Goal: Information Seeking & Learning: Understand process/instructions

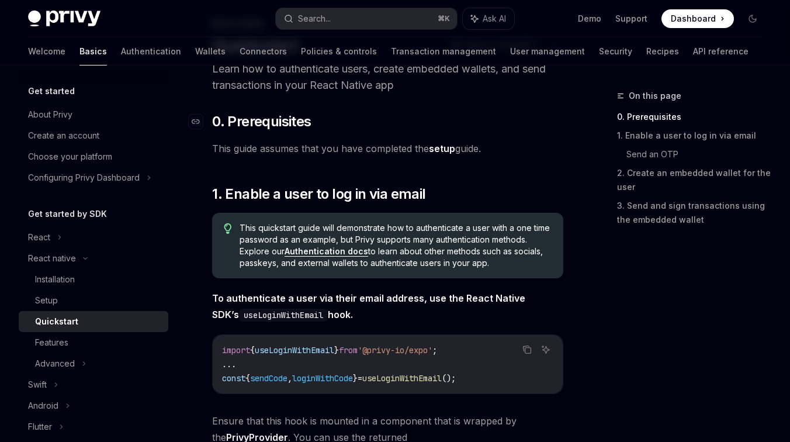
scroll to position [74, 0]
click at [291, 238] on span "This quickstart guide will demonstrate how to authenticate a user with a one ti…" at bounding box center [396, 244] width 312 height 47
click at [265, 245] on span "This quickstart guide will demonstrate how to authenticate a user with a one ti…" at bounding box center [396, 244] width 312 height 47
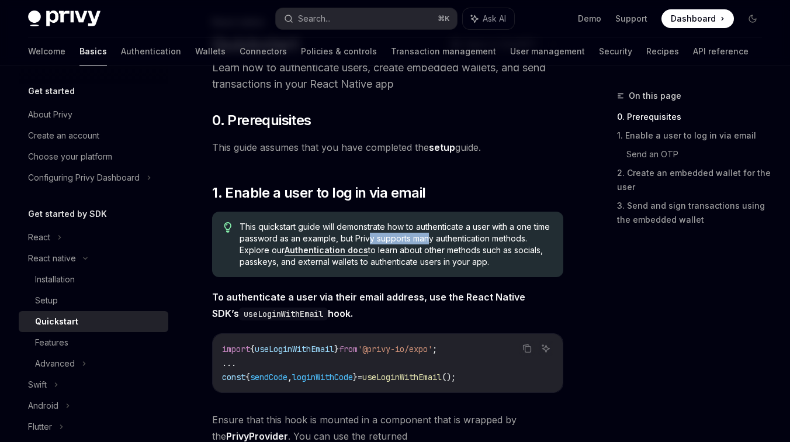
drag, startPoint x: 386, startPoint y: 242, endPoint x: 452, endPoint y: 243, distance: 65.5
click at [452, 243] on span "This quickstart guide will demonstrate how to authenticate a user with a one ti…" at bounding box center [396, 244] width 312 height 47
drag, startPoint x: 379, startPoint y: 248, endPoint x: 351, endPoint y: 269, distance: 35.5
click at [351, 269] on div "This quickstart guide will demonstrate how to authenticate a user with a one ti…" at bounding box center [387, 244] width 351 height 65
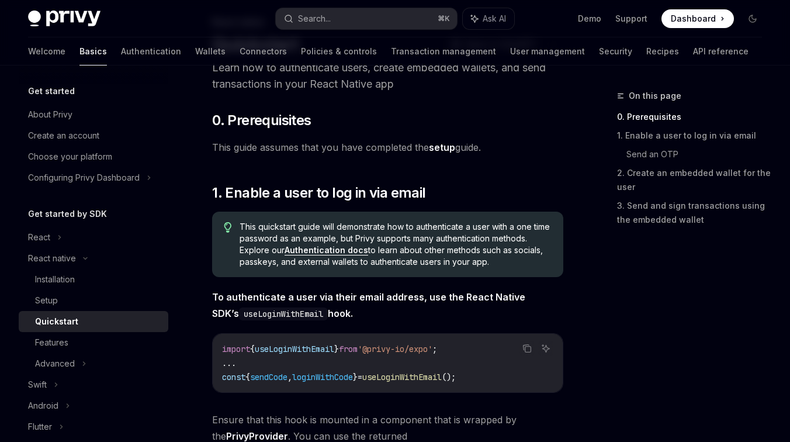
click at [352, 277] on div "This quickstart guide will demonstrate how to authenticate a user with a one ti…" at bounding box center [387, 244] width 351 height 65
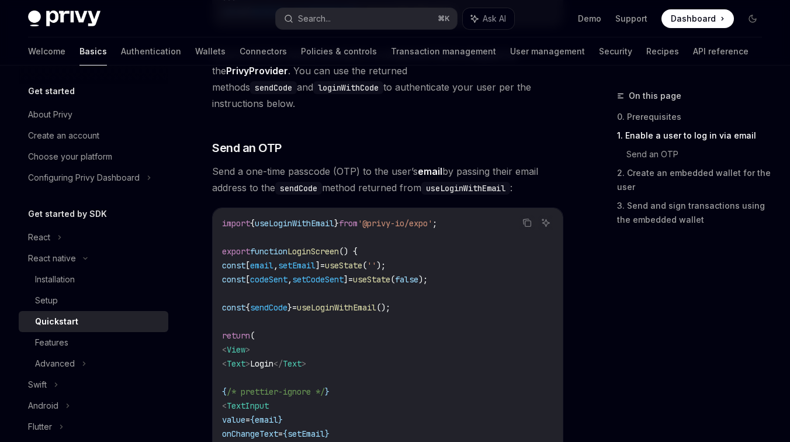
scroll to position [440, 0]
drag, startPoint x: 429, startPoint y: 204, endPoint x: 383, endPoint y: 204, distance: 45.0
click at [383, 217] on span "'@privy-io/expo'" at bounding box center [395, 222] width 75 height 11
copy span "@privy-io"
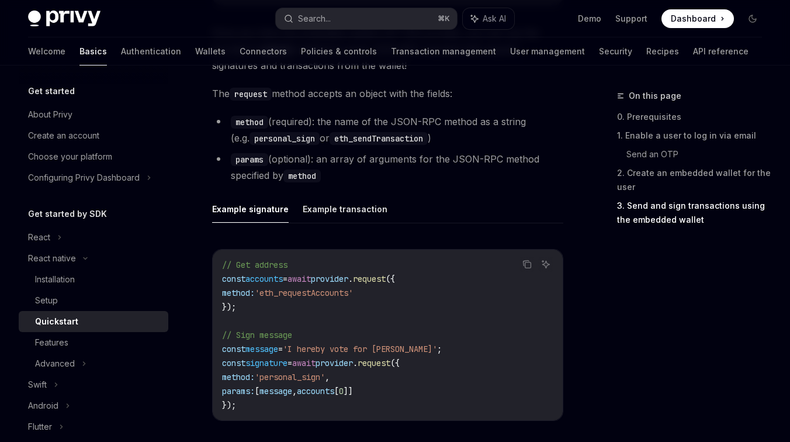
scroll to position [1882, 0]
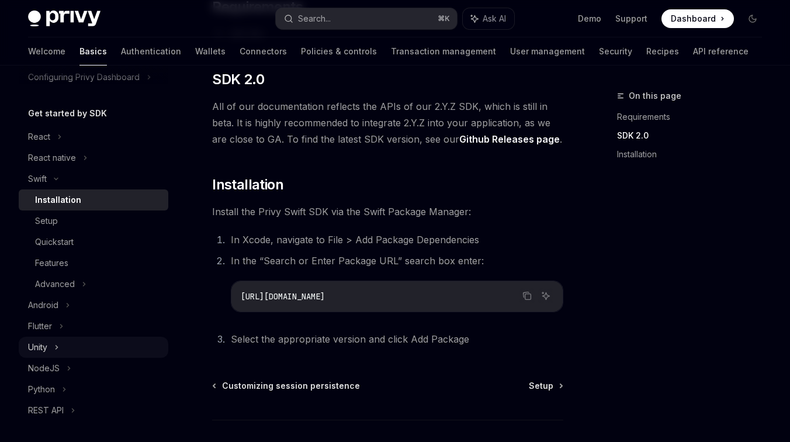
scroll to position [98, 0]
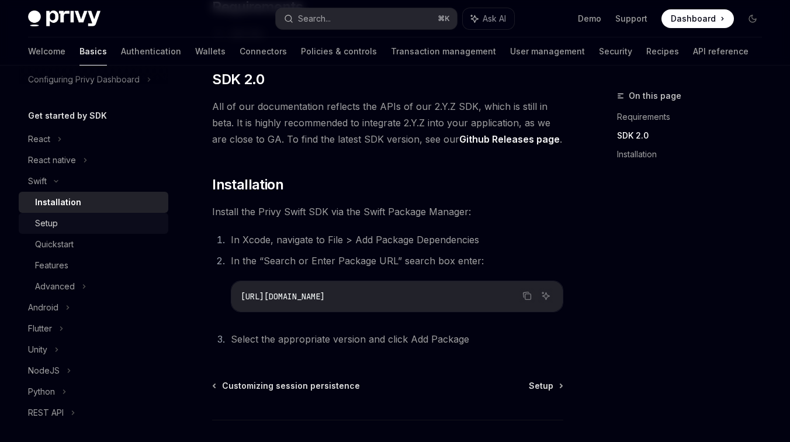
click at [57, 220] on div "Setup" at bounding box center [46, 223] width 23 height 14
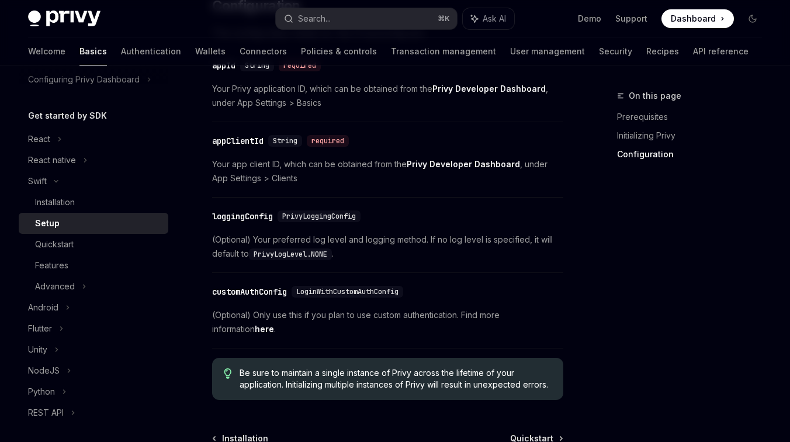
scroll to position [755, 0]
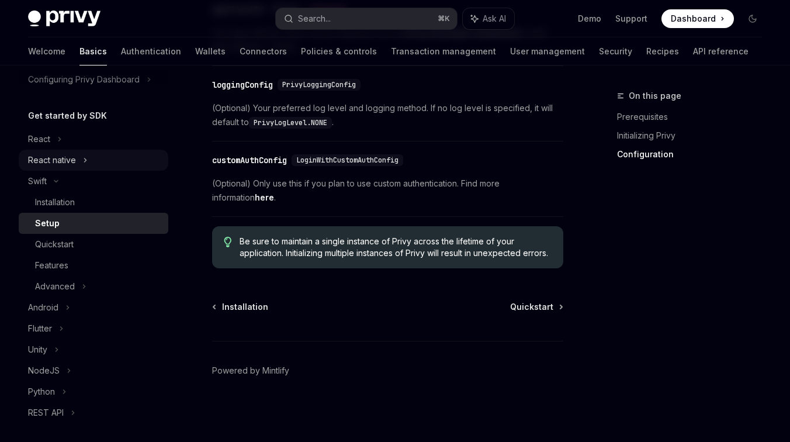
click at [41, 162] on div "React native" at bounding box center [52, 160] width 48 height 14
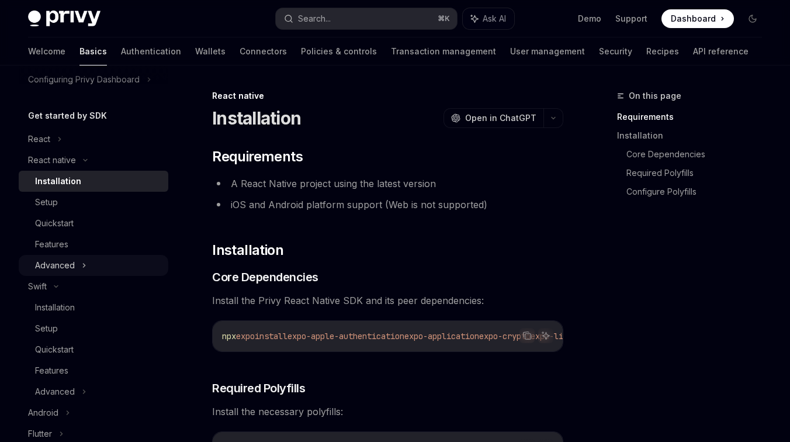
click at [77, 260] on div "Advanced" at bounding box center [94, 265] width 150 height 21
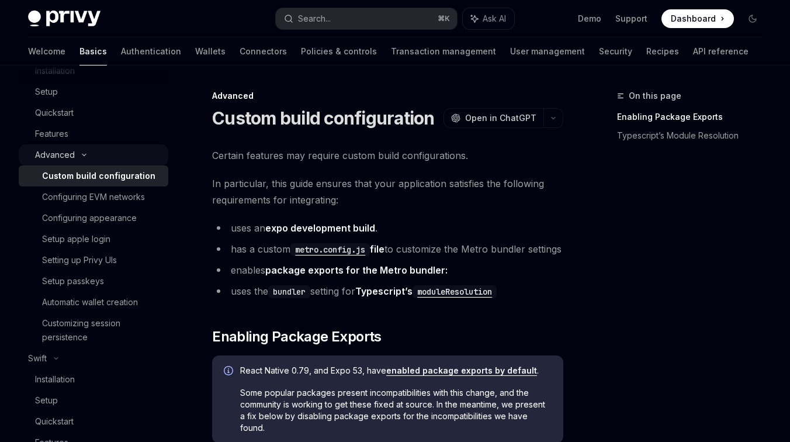
scroll to position [210, 0]
click at [75, 277] on div "Setup passkeys" at bounding box center [73, 280] width 62 height 14
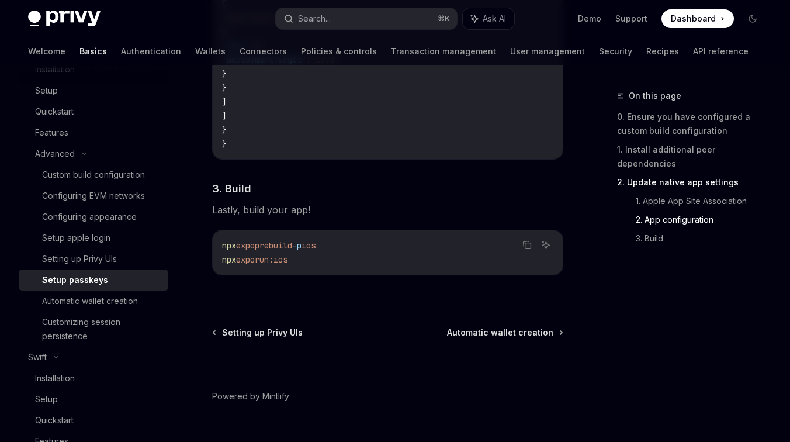
scroll to position [1060, 0]
click at [118, 267] on link "Setting up Privy UIs" at bounding box center [94, 258] width 150 height 21
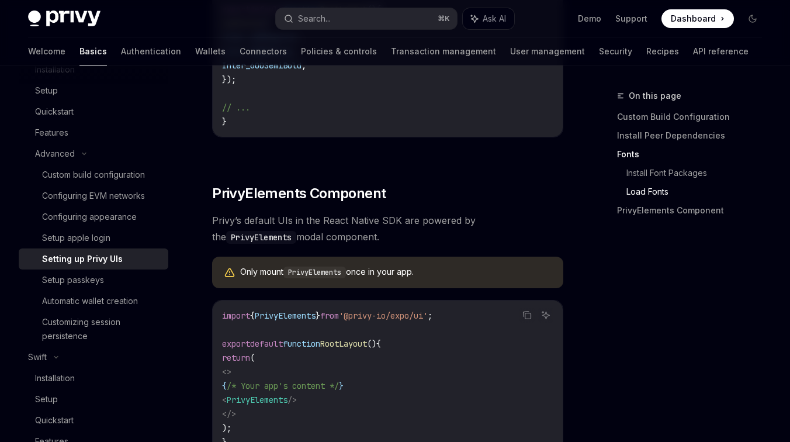
scroll to position [953, 0]
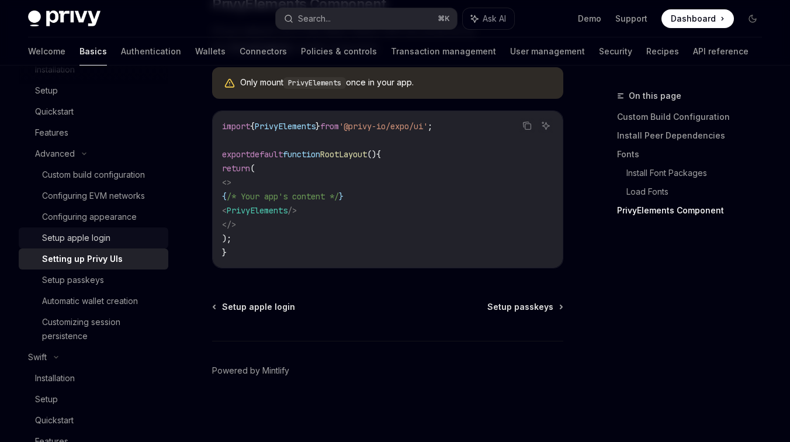
click at [131, 241] on div "Setup apple login" at bounding box center [101, 238] width 119 height 14
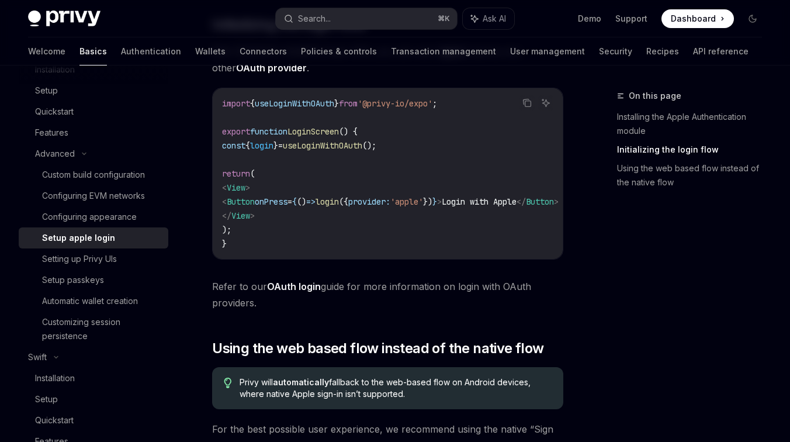
scroll to position [1056, 0]
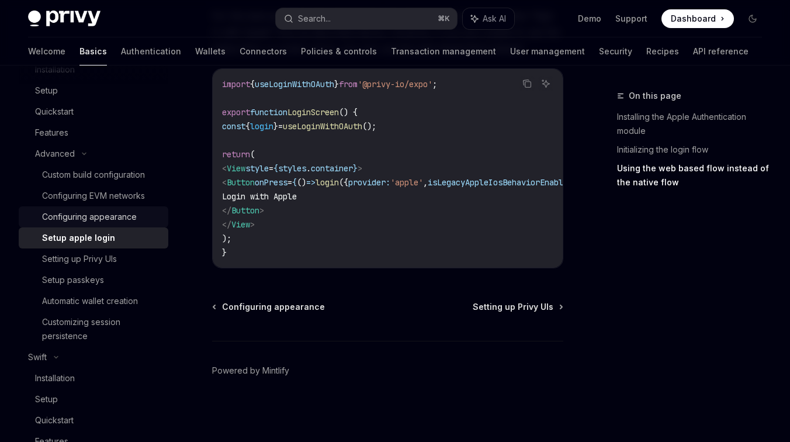
click at [119, 214] on div "Configuring appearance" at bounding box center [89, 217] width 95 height 14
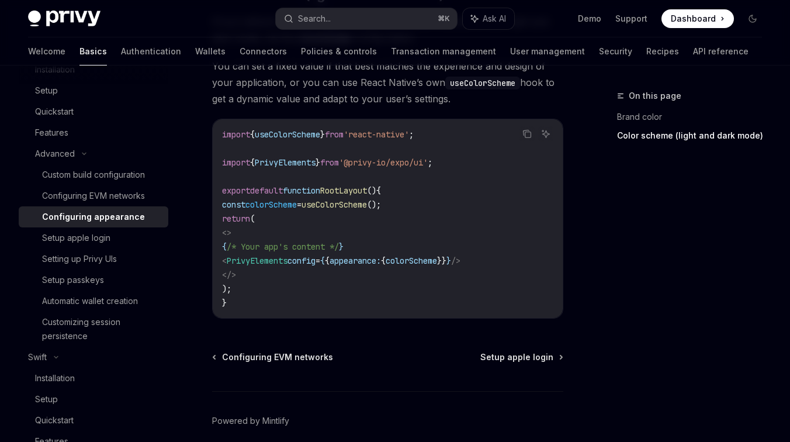
scroll to position [613, 0]
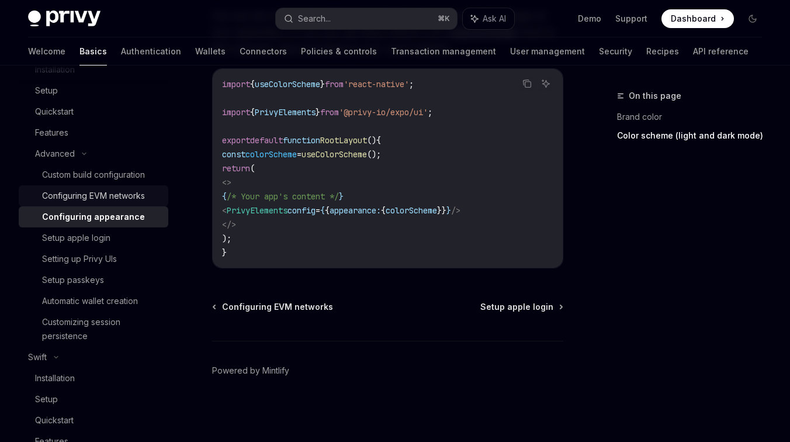
click at [111, 200] on div "Configuring EVM networks" at bounding box center [93, 196] width 103 height 14
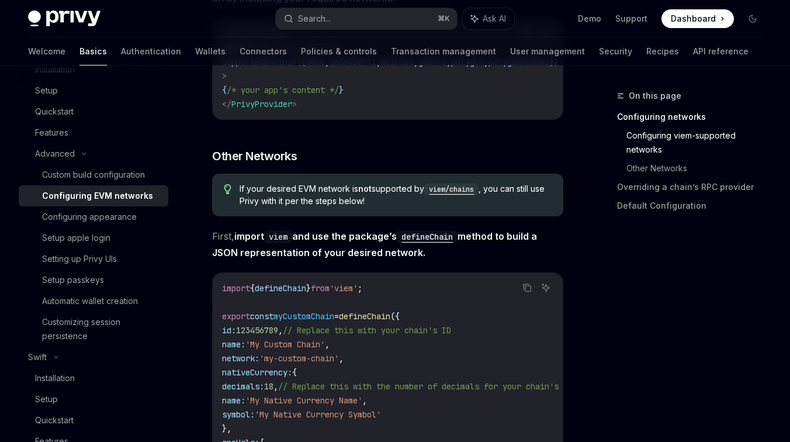
scroll to position [728, 0]
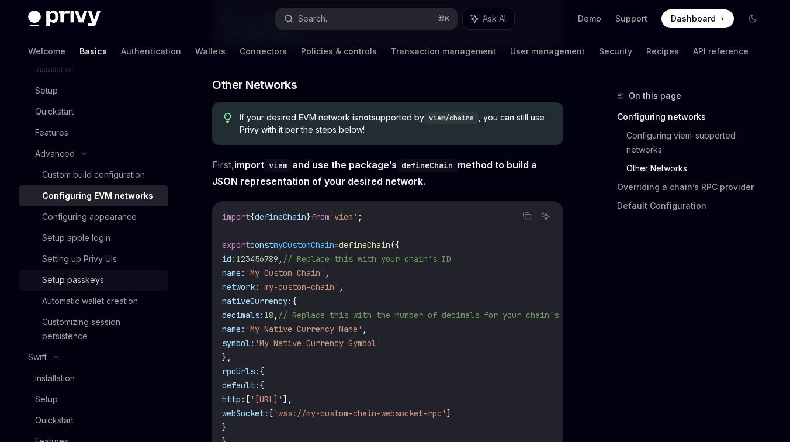
click at [118, 280] on div "Setup passkeys" at bounding box center [101, 280] width 119 height 14
type textarea "*"
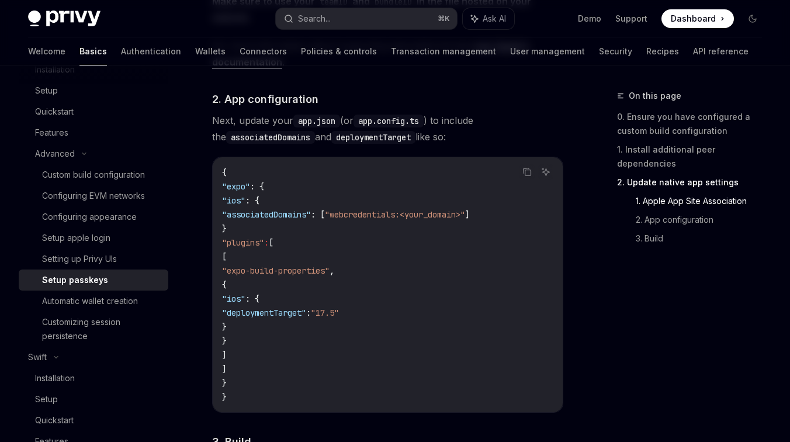
scroll to position [808, 0]
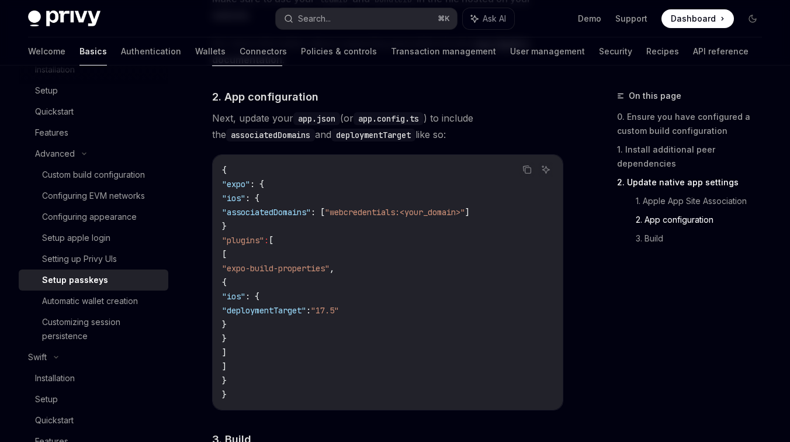
drag, startPoint x: 269, startPoint y: 267, endPoint x: 368, endPoint y: 266, distance: 98.8
click at [330, 266] on span ""expo-build-properties"" at bounding box center [276, 268] width 108 height 11
